Goal: Information Seeking & Learning: Learn about a topic

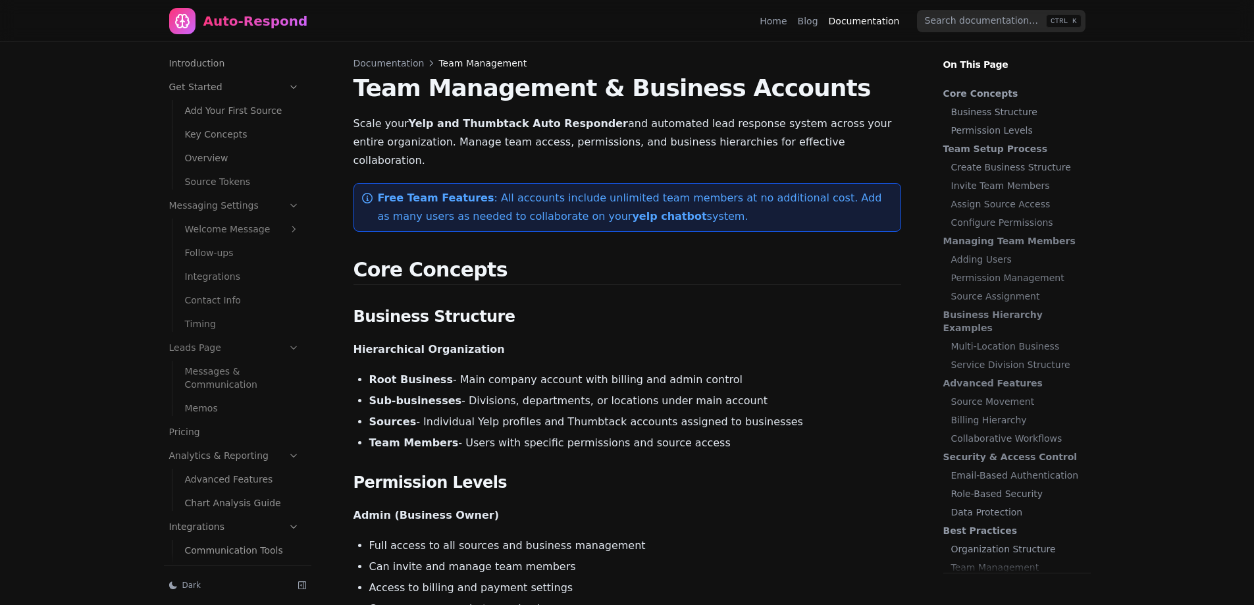
scroll to position [54, 0]
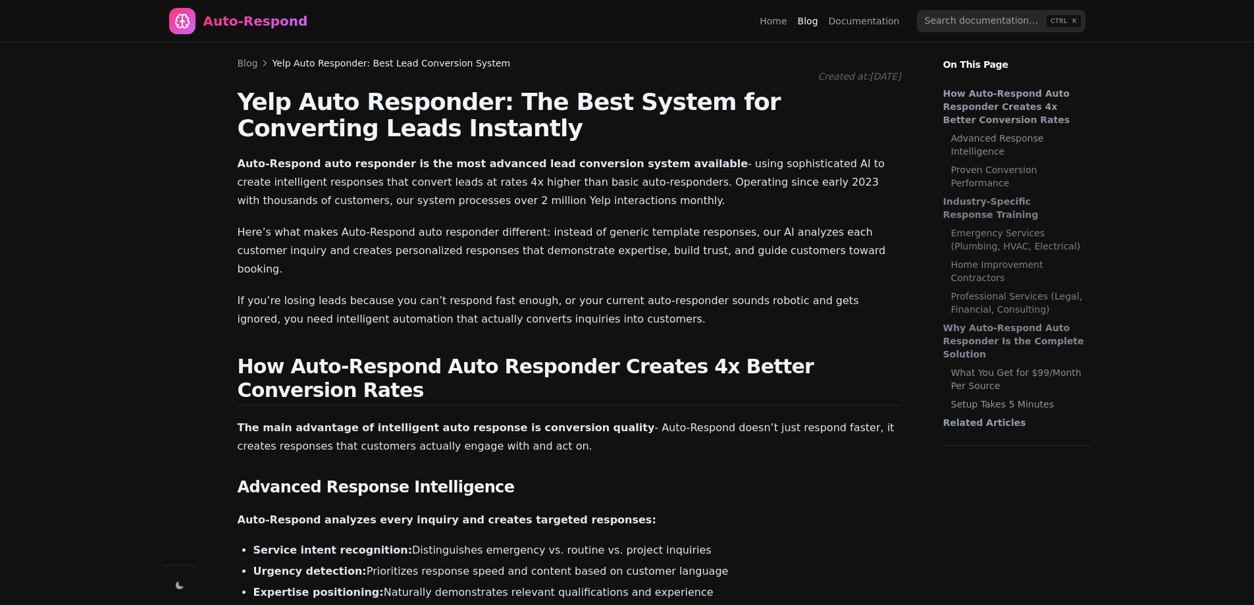
scroll to position [1078, 0]
